Goal: Information Seeking & Learning: Learn about a topic

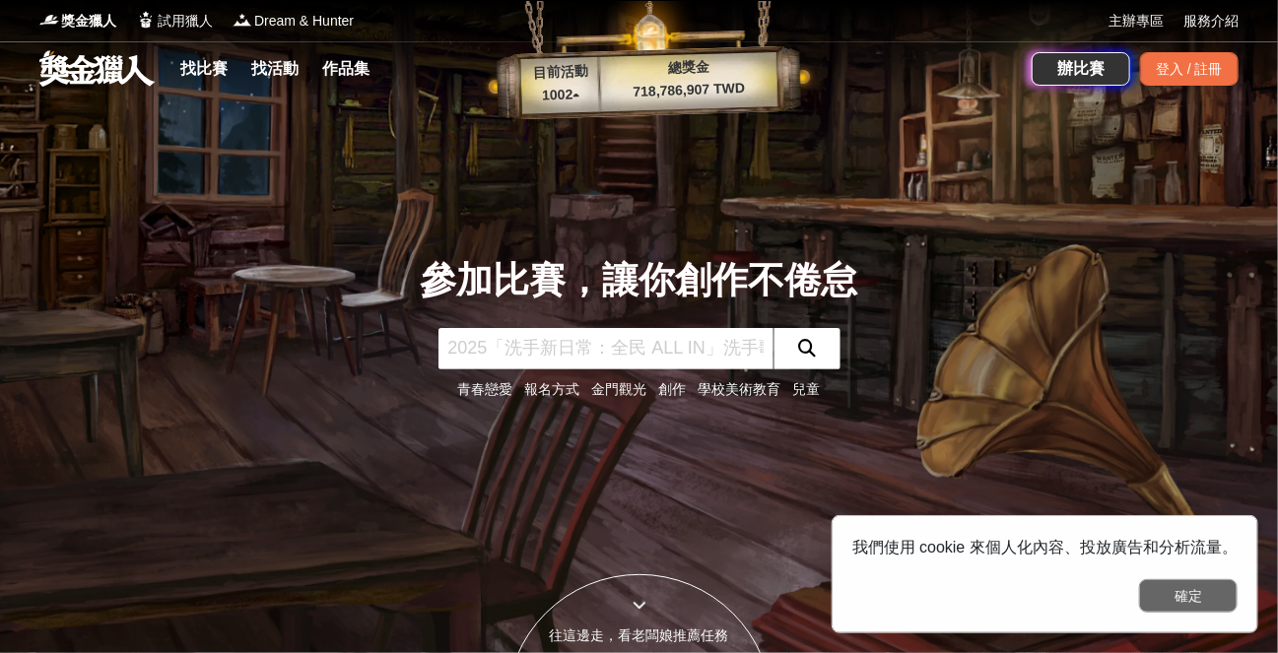
click at [1192, 594] on button "確定" at bounding box center [1188, 597] width 99 height 34
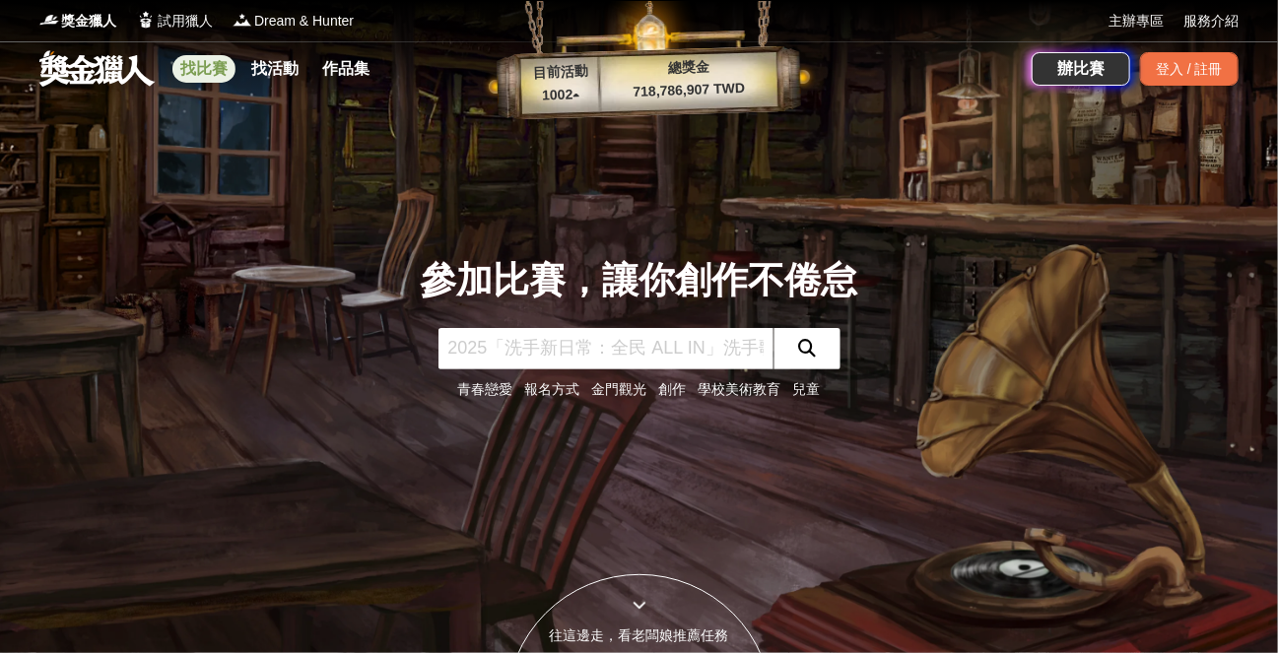
click at [199, 66] on link "找比賽" at bounding box center [203, 69] width 63 height 28
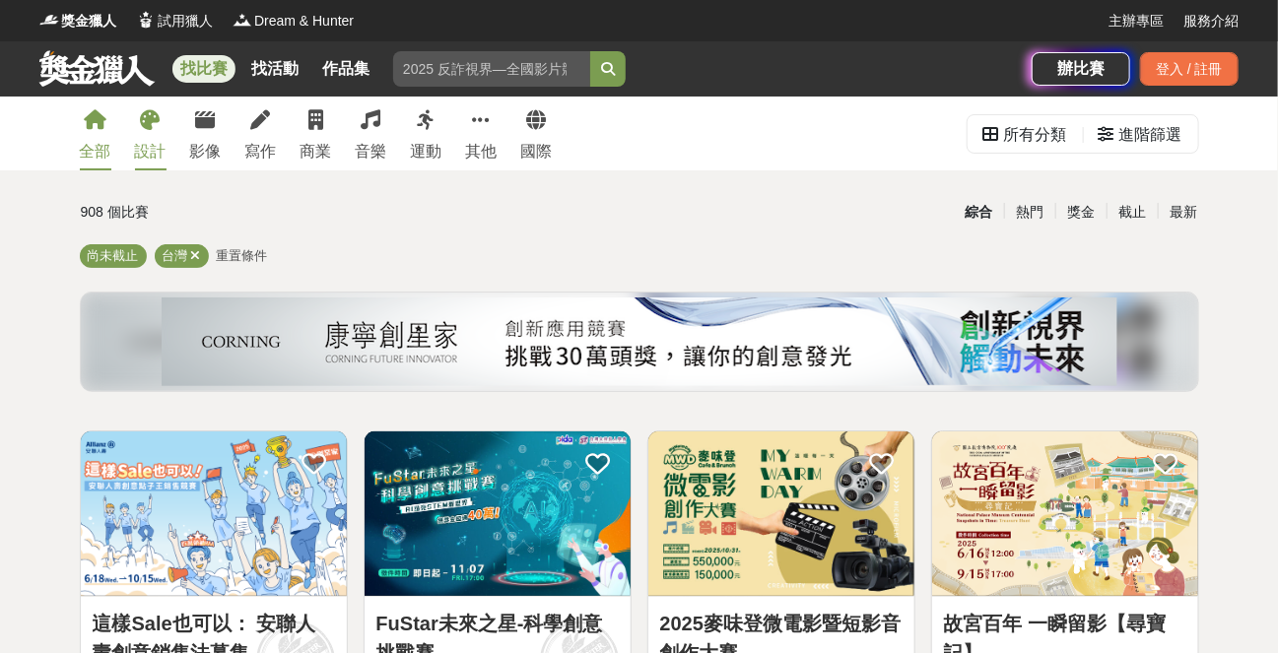
click at [135, 147] on div "設計" at bounding box center [151, 152] width 32 height 24
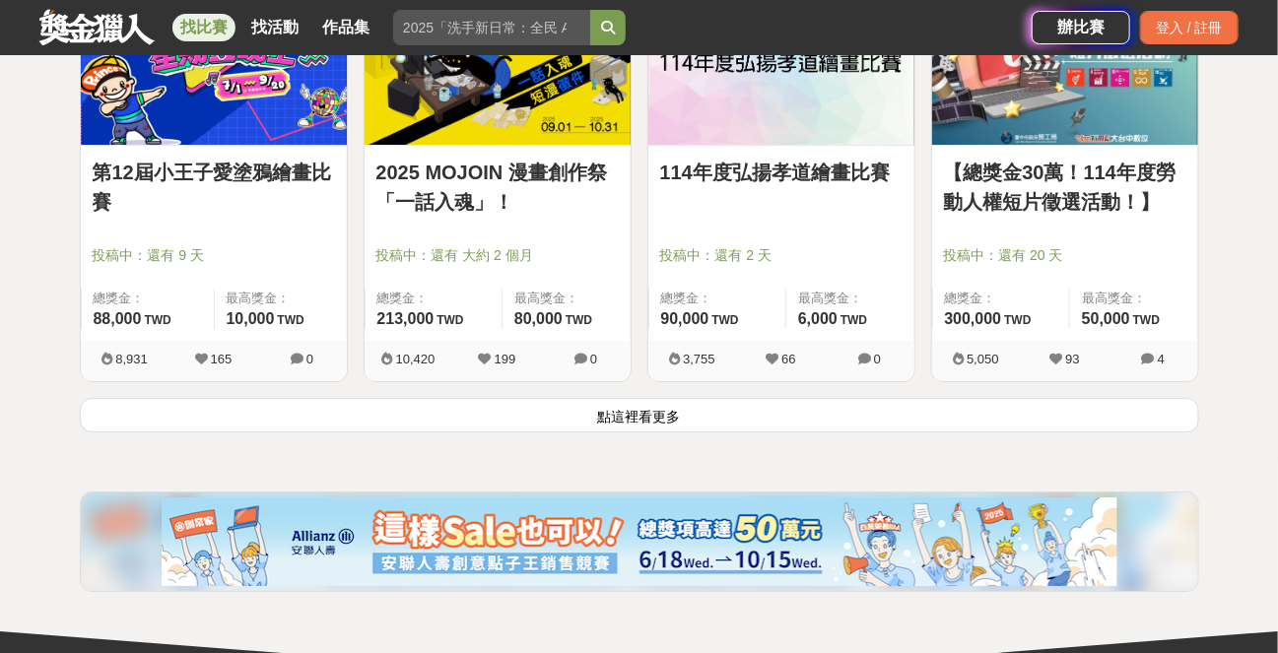
scroll to position [2562, 0]
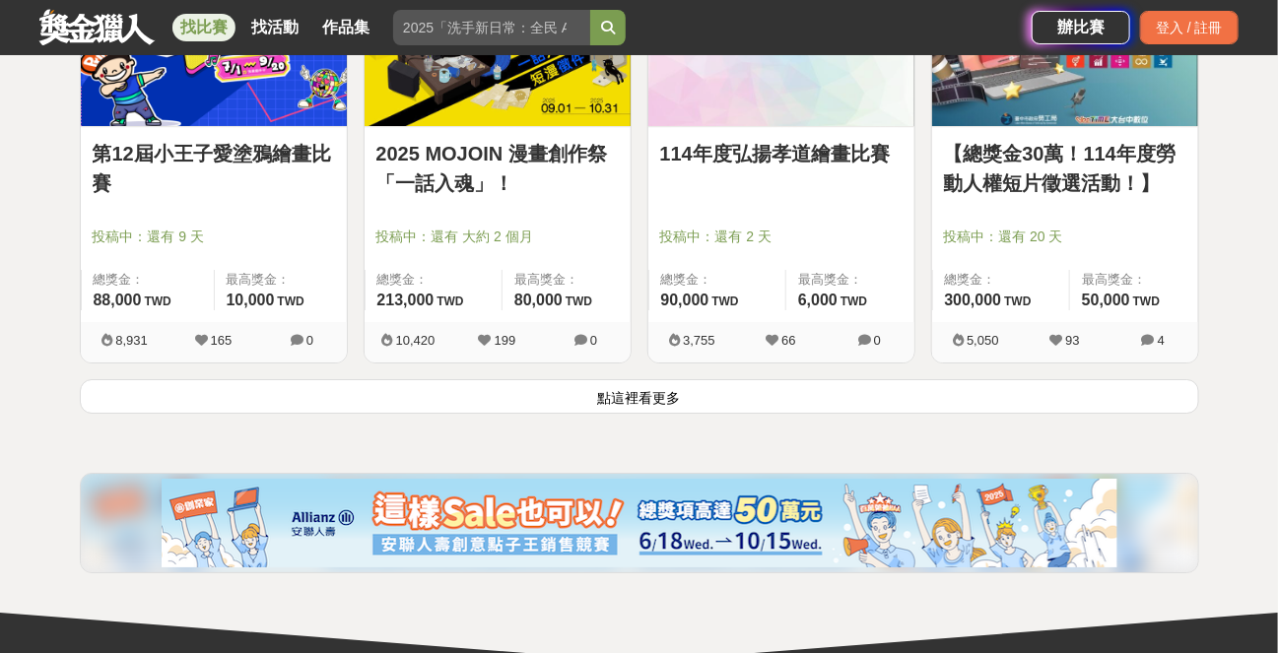
click at [753, 391] on button "點這裡看更多" at bounding box center [640, 396] width 1120 height 34
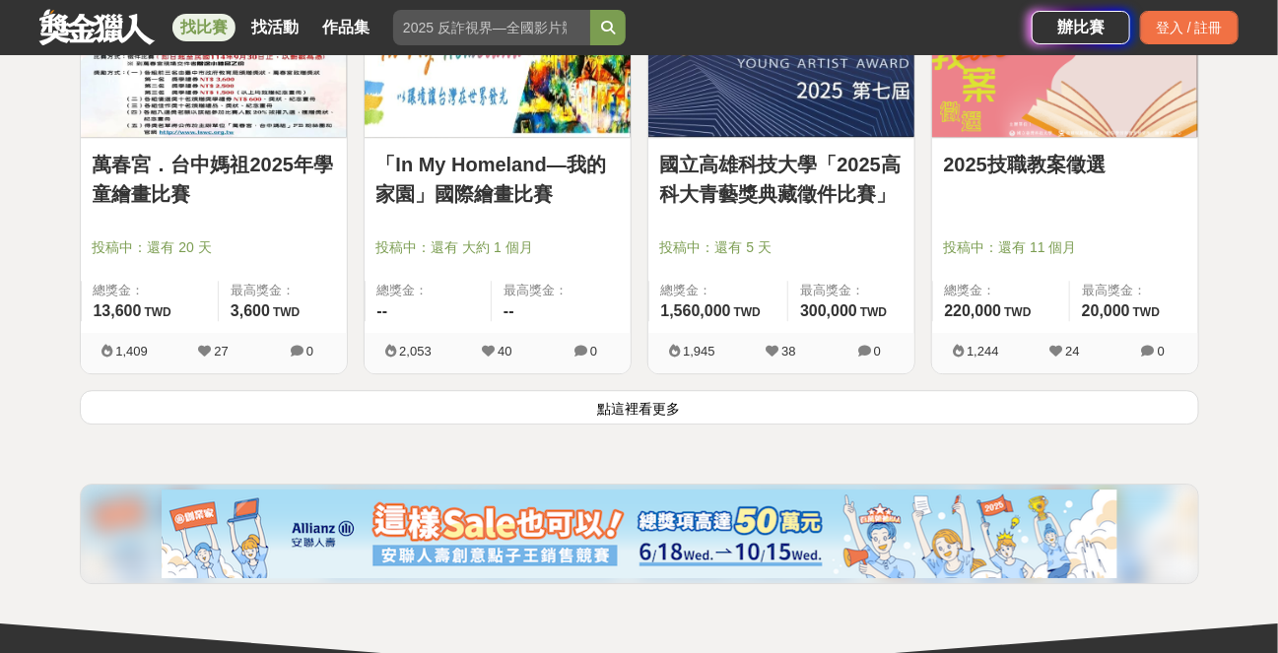
scroll to position [5125, 0]
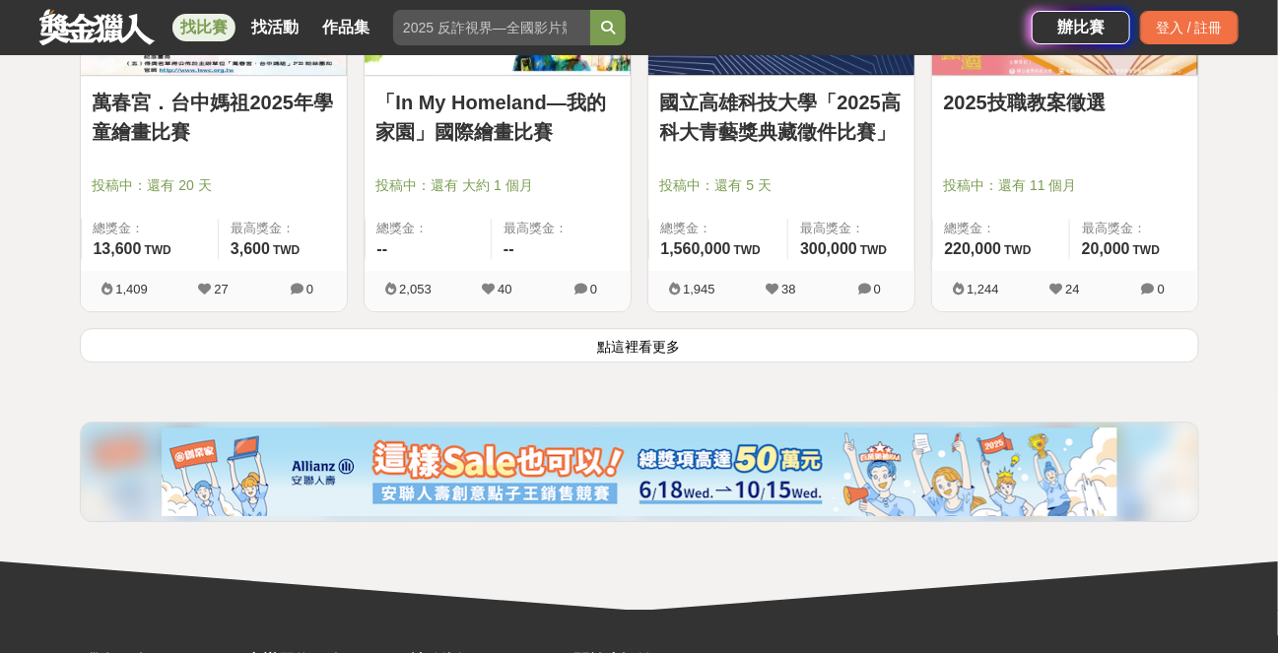
click at [648, 341] on button "點這裡看更多" at bounding box center [640, 345] width 1120 height 34
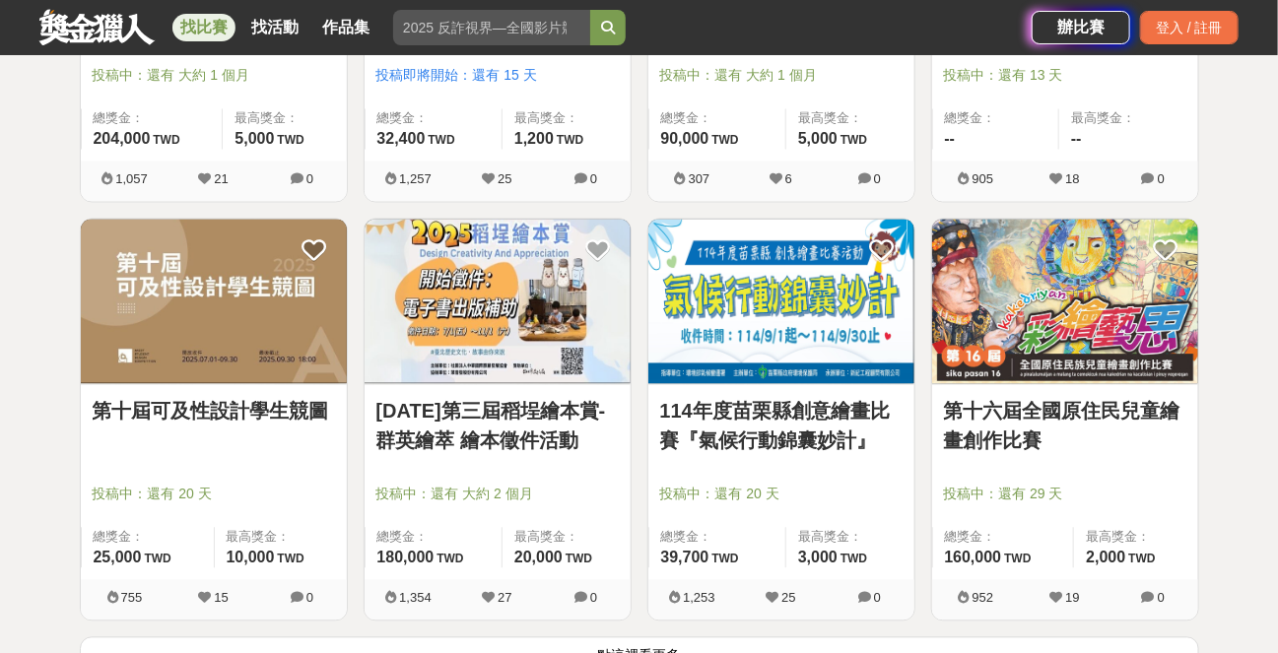
scroll to position [7490, 0]
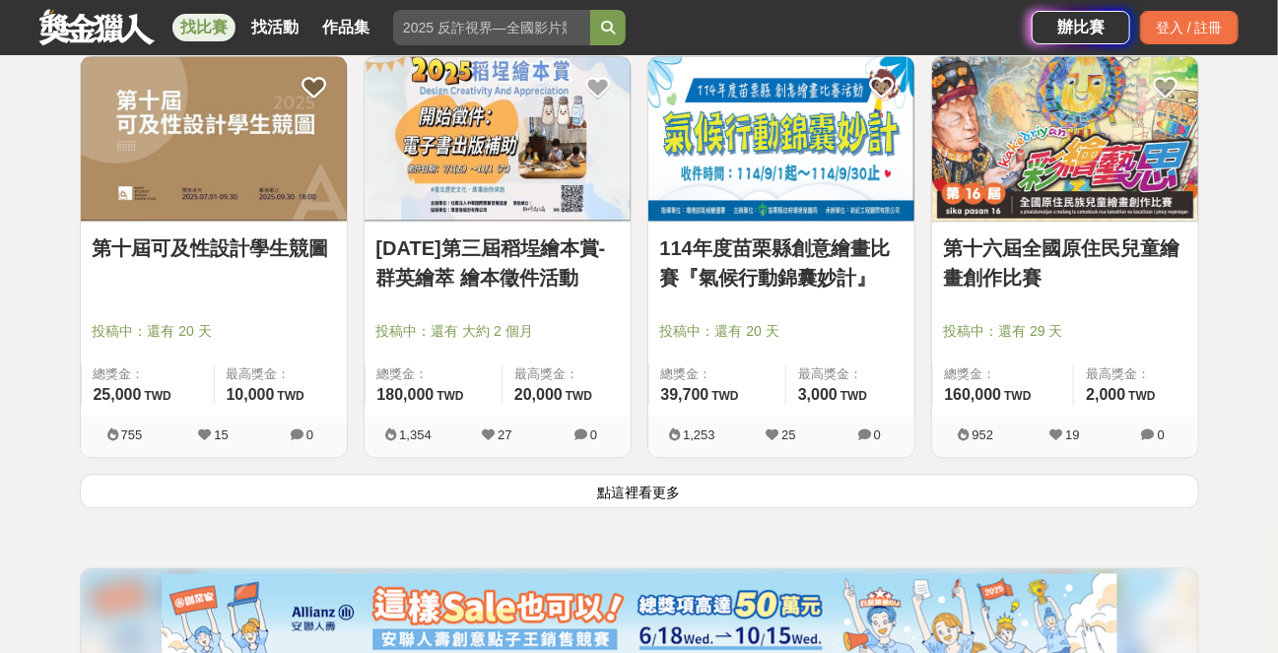
click at [608, 479] on button "點這裡看更多" at bounding box center [640, 491] width 1120 height 34
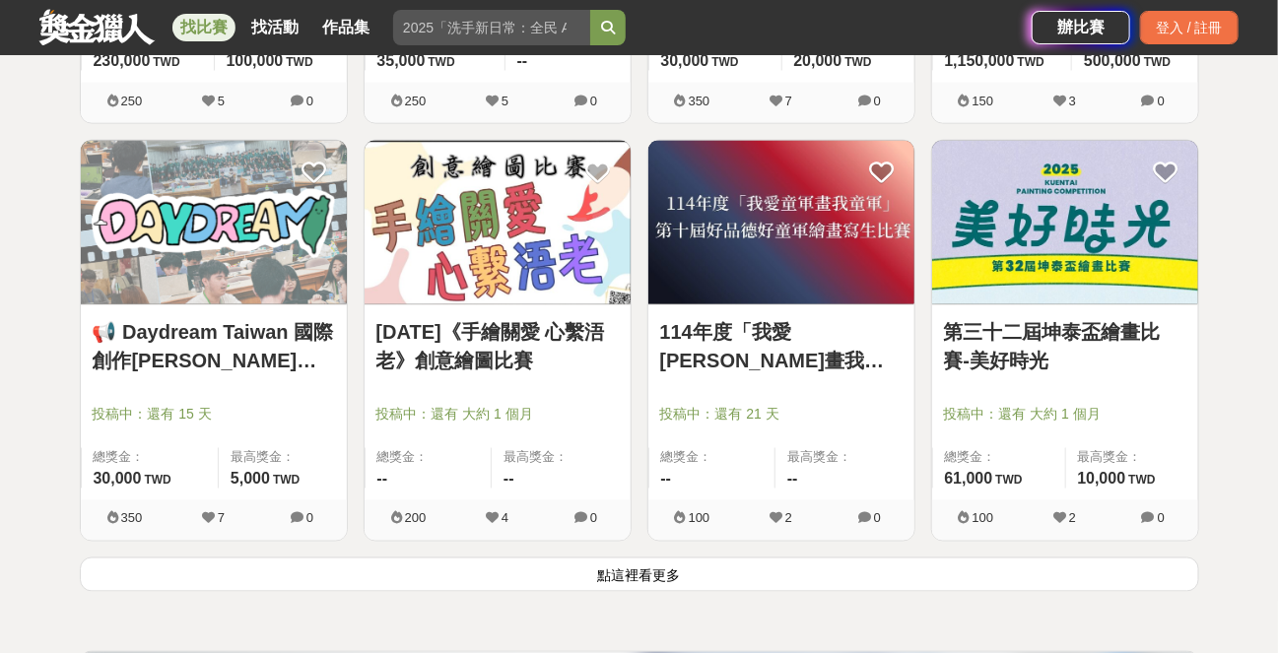
scroll to position [9954, 0]
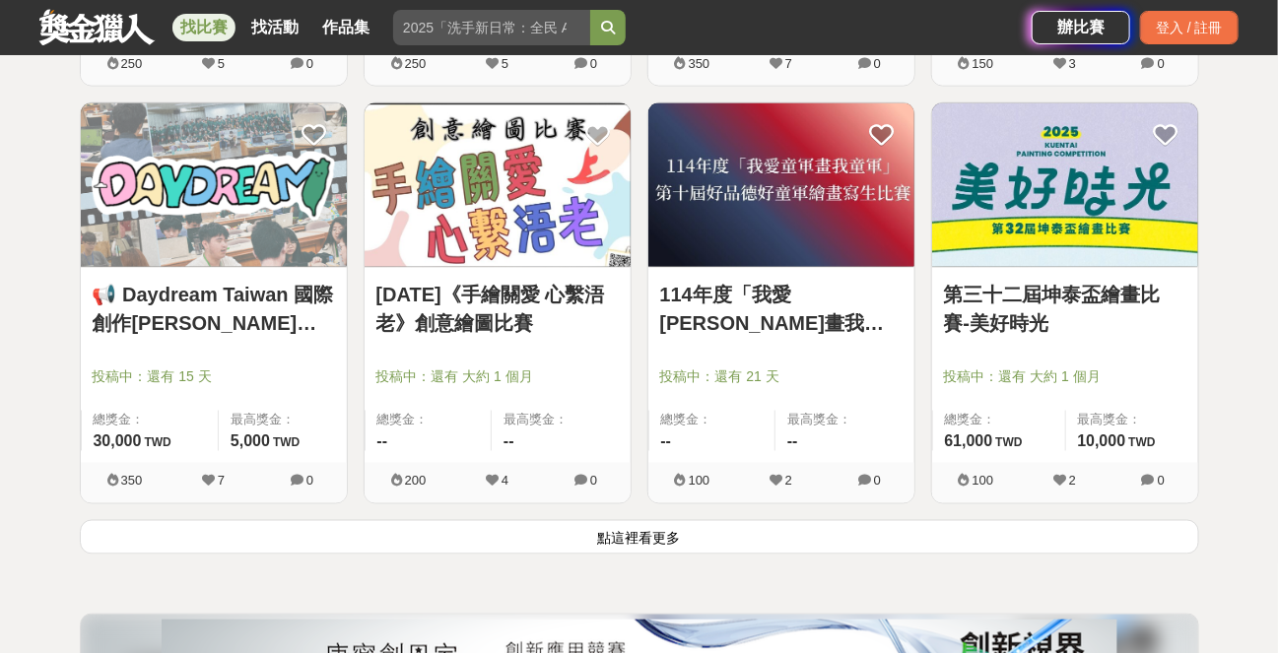
click at [658, 523] on button "點這裡看更多" at bounding box center [640, 537] width 1120 height 34
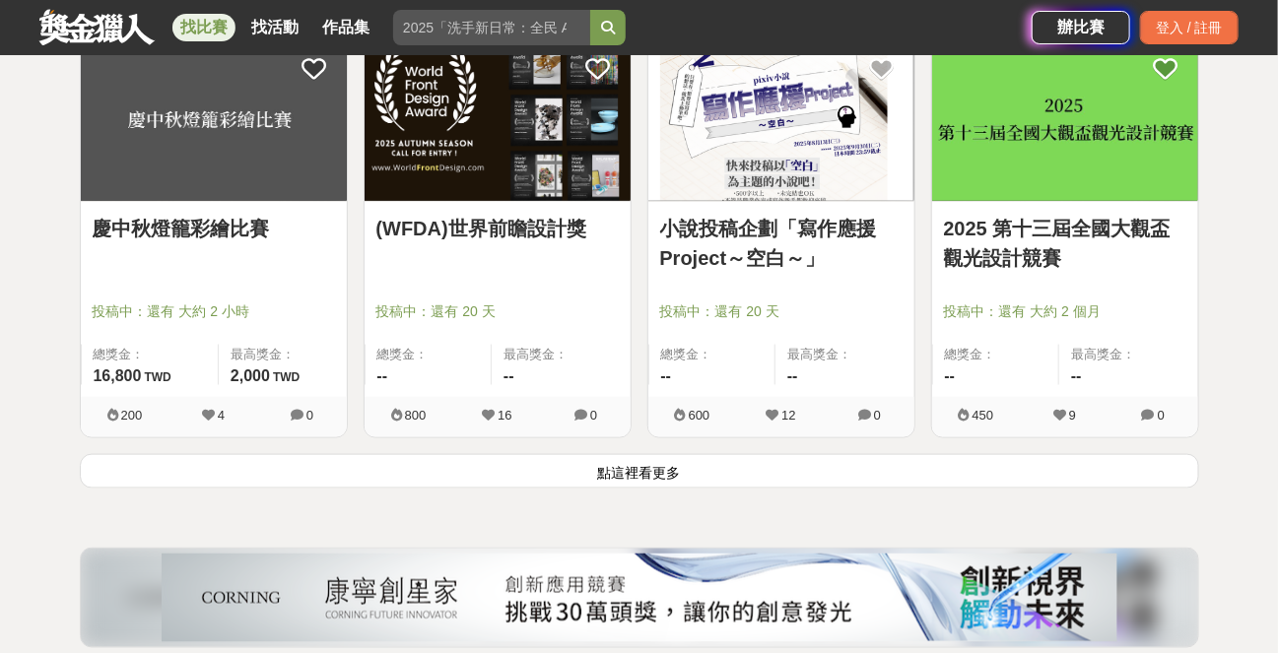
scroll to position [12615, 0]
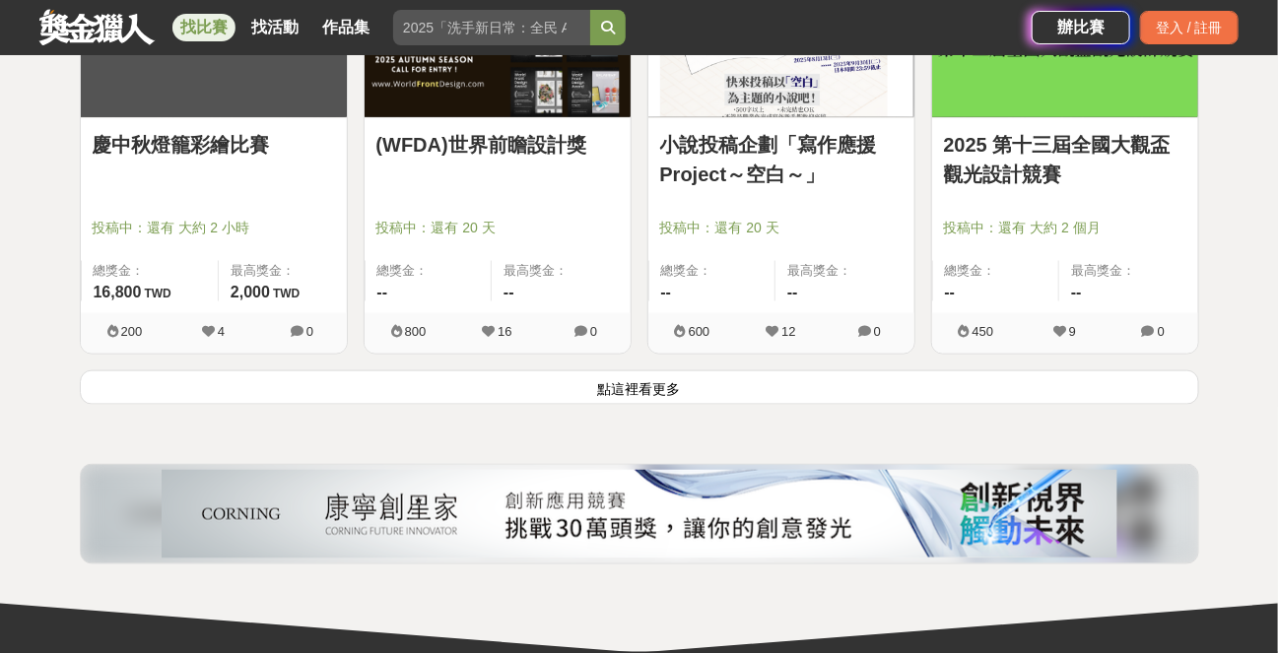
click at [616, 371] on button "點這裡看更多" at bounding box center [640, 388] width 1120 height 34
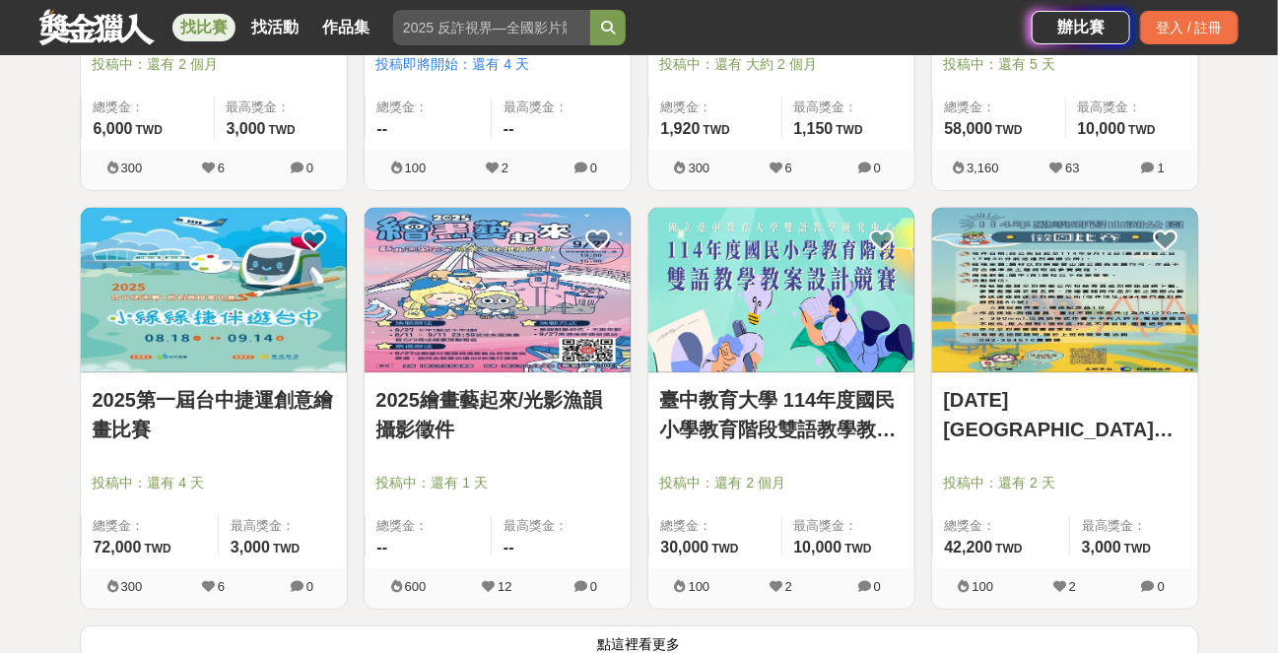
scroll to position [15177, 0]
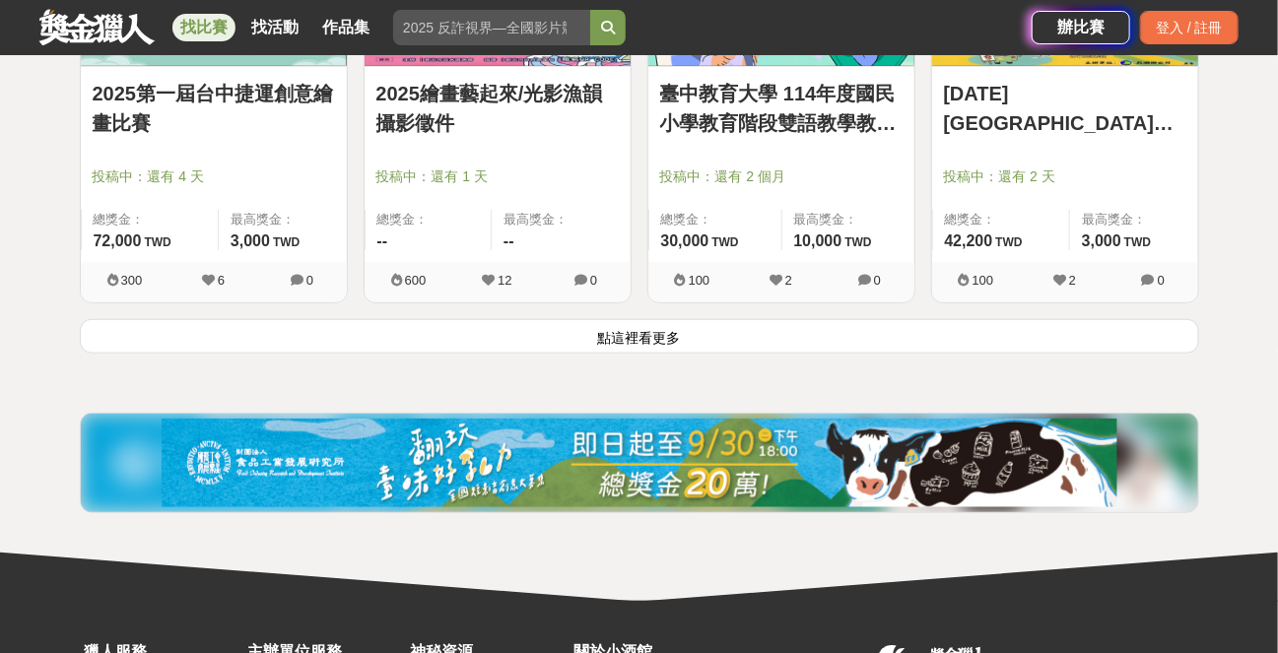
click at [618, 319] on button "點這裡看更多" at bounding box center [640, 336] width 1120 height 34
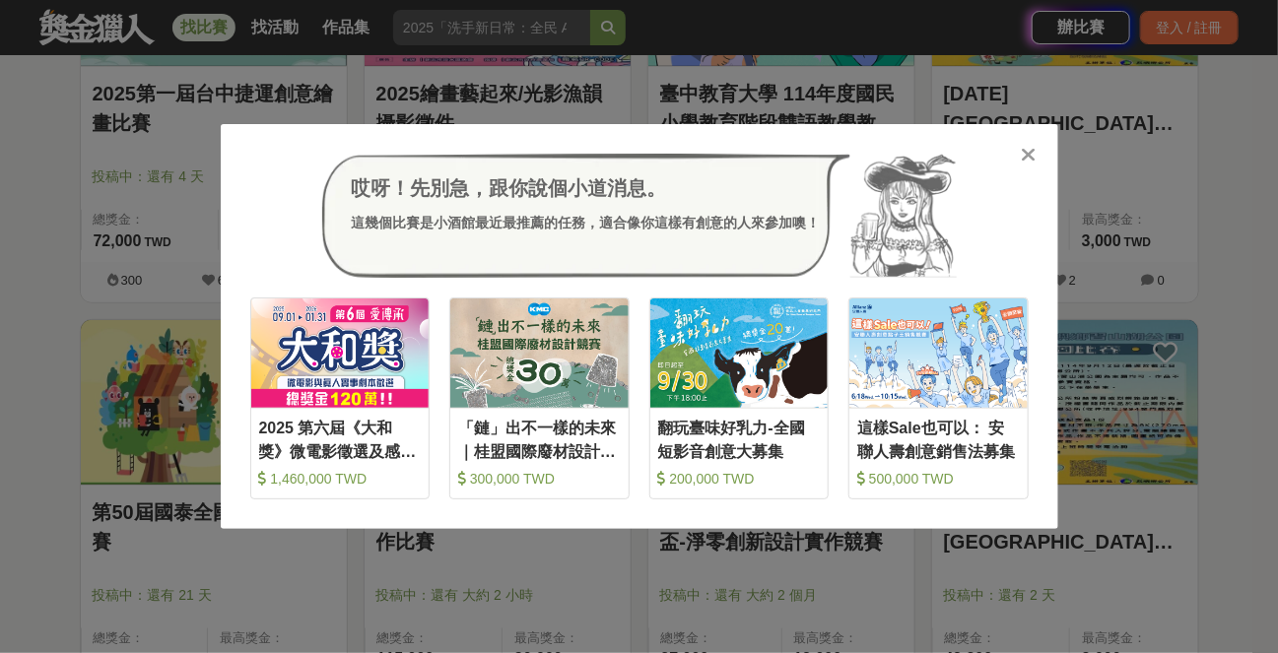
click at [1029, 154] on icon at bounding box center [1028, 155] width 15 height 20
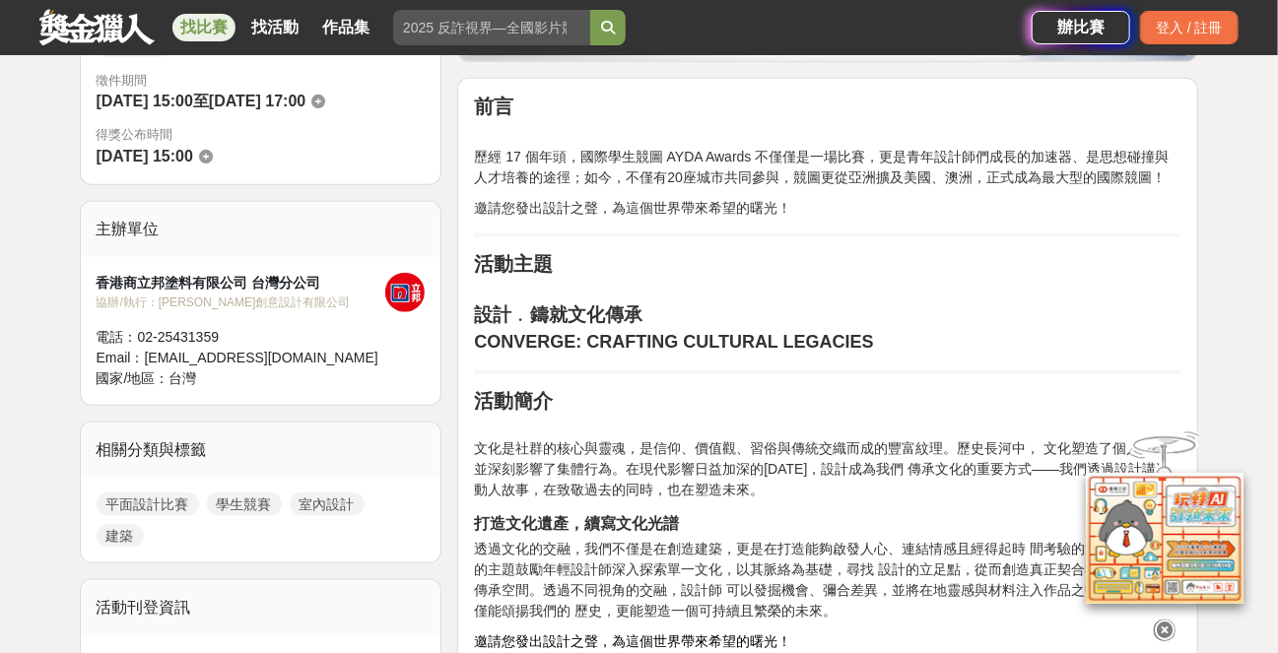
scroll to position [591, 0]
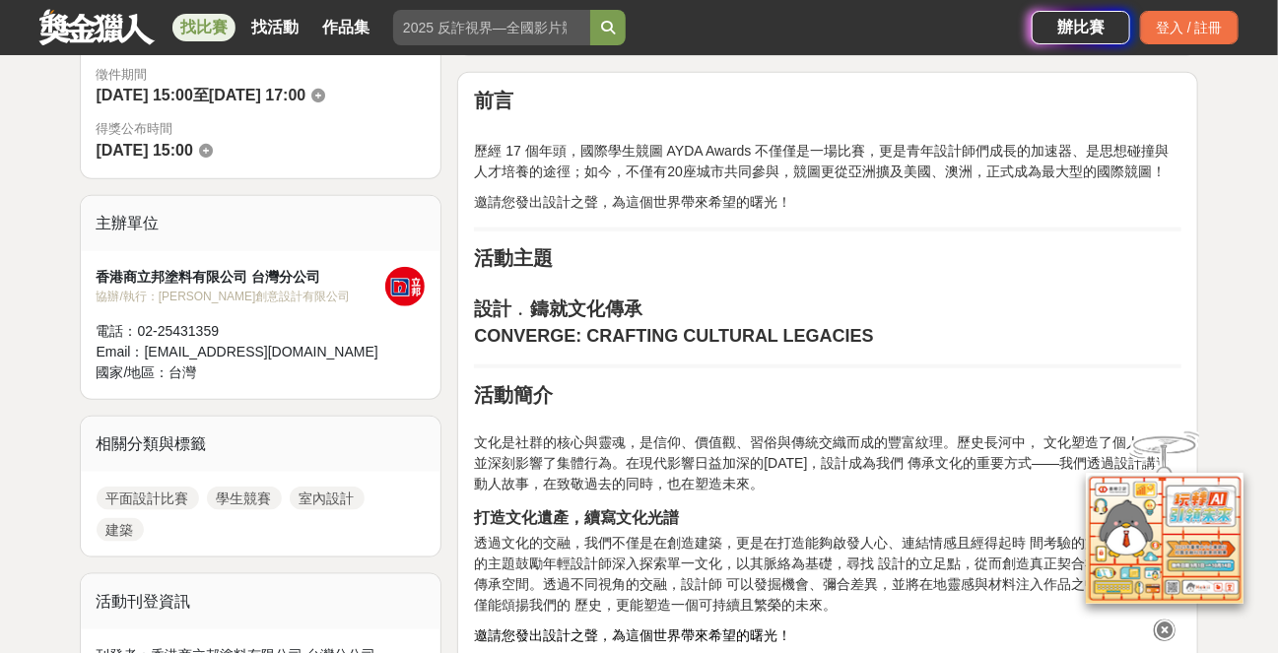
click at [1166, 624] on icon at bounding box center [1165, 631] width 22 height 22
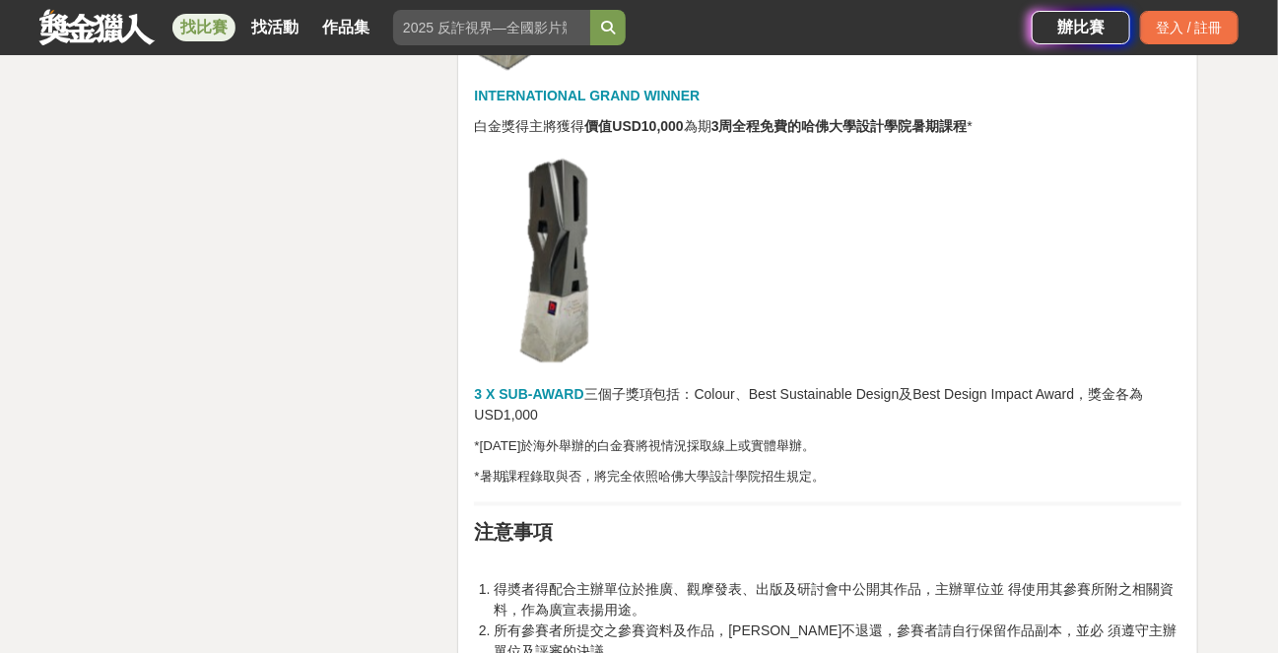
scroll to position [4139, 0]
